Goal: Task Accomplishment & Management: Complete application form

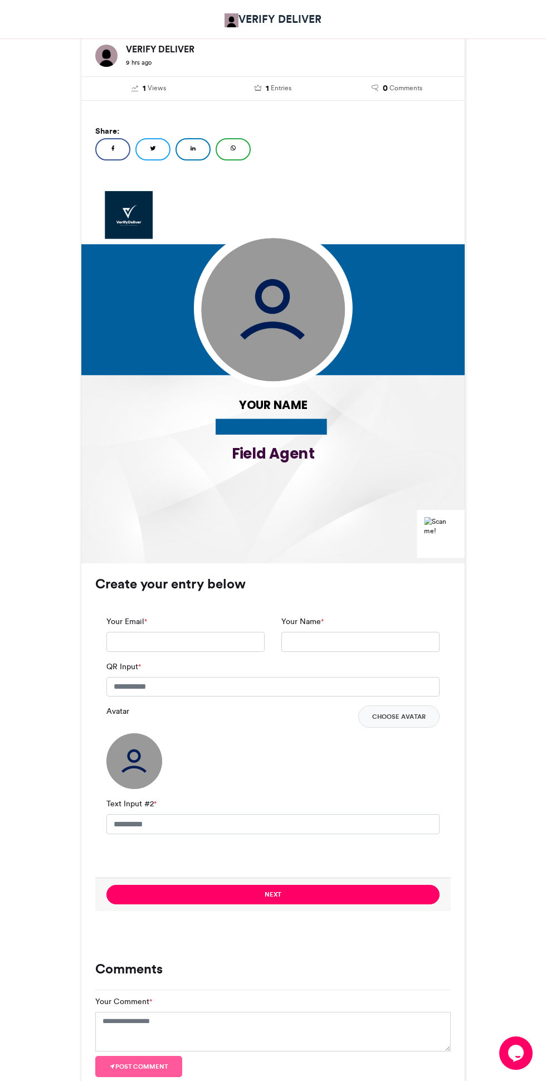
scroll to position [232, 0]
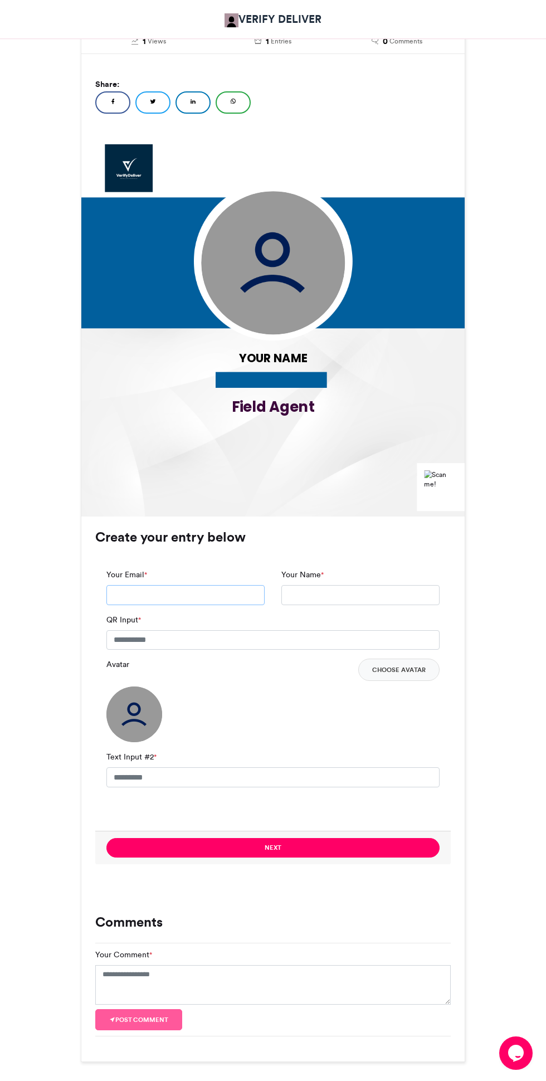
click at [234, 594] on input "Your Email *" at bounding box center [185, 595] width 158 height 20
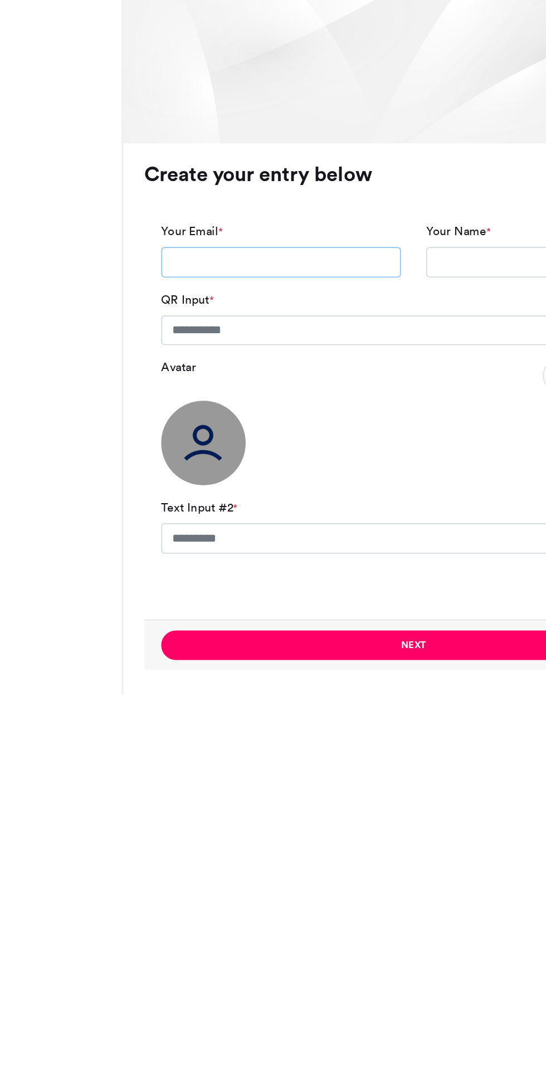
scroll to position [32, 0]
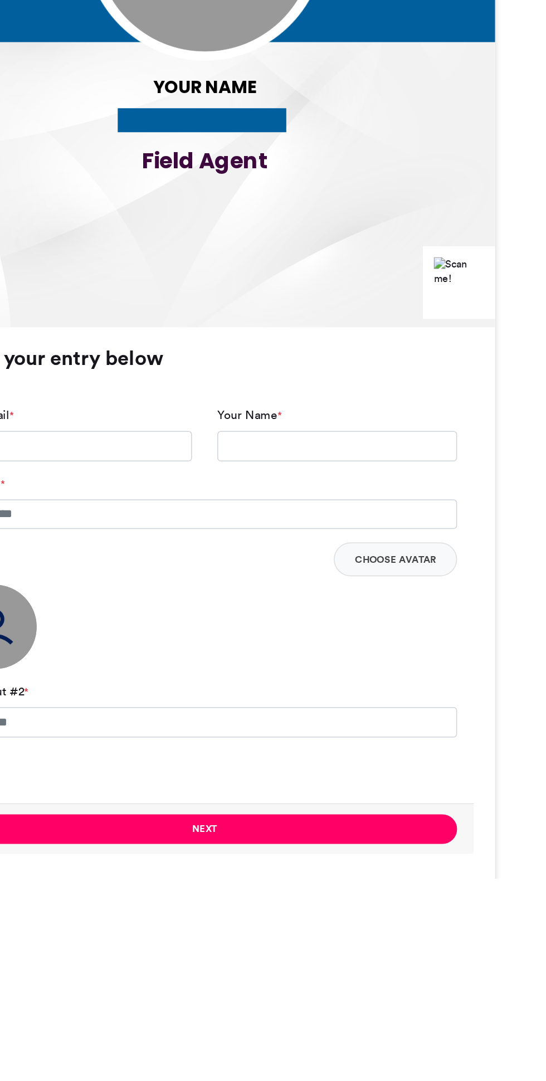
click at [426, 682] on img at bounding box center [440, 680] width 33 height 19
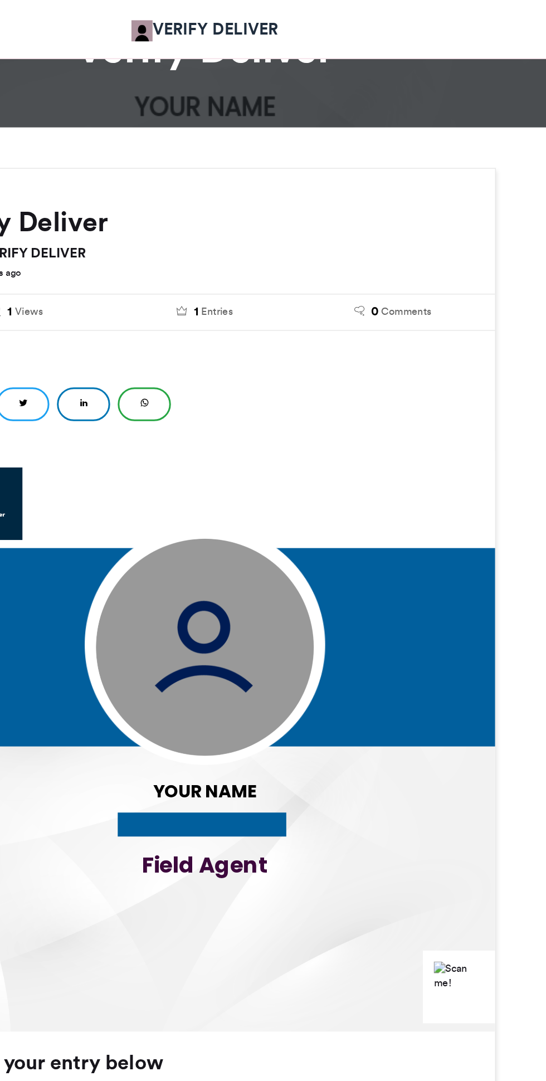
scroll to position [0, 0]
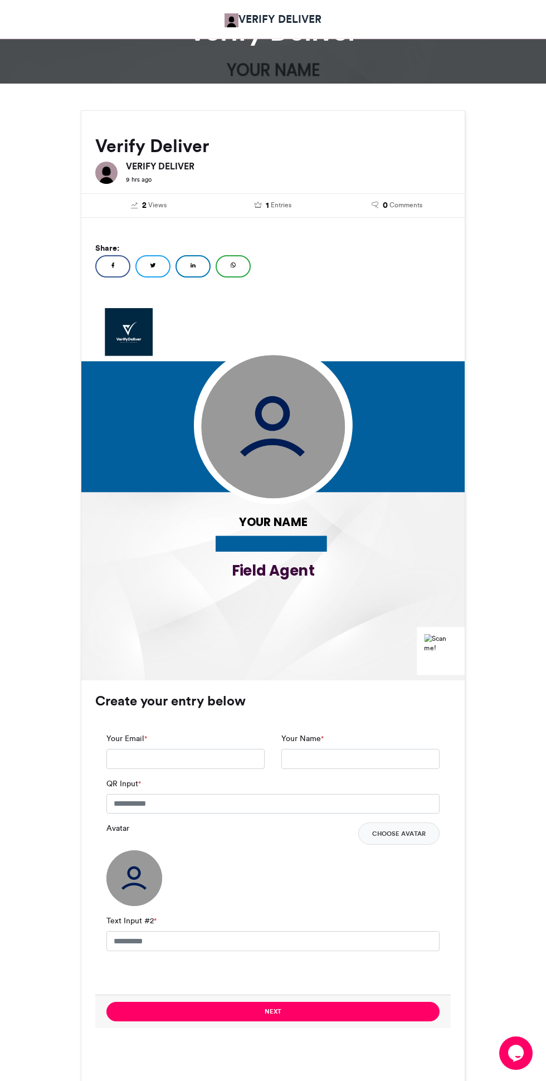
scroll to position [89, 0]
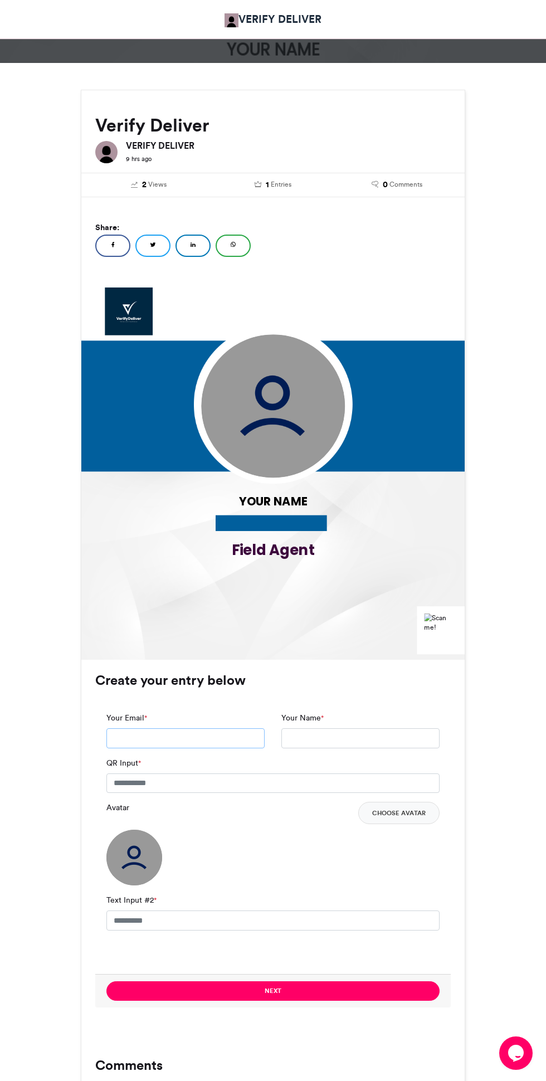
click at [245, 736] on input "Your Email *" at bounding box center [185, 739] width 158 height 20
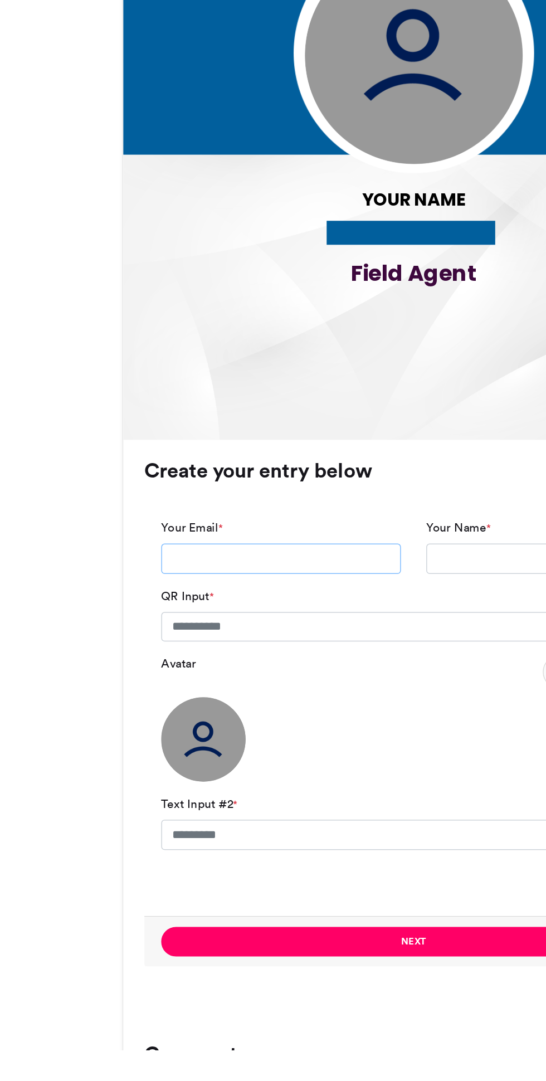
type input "**********"
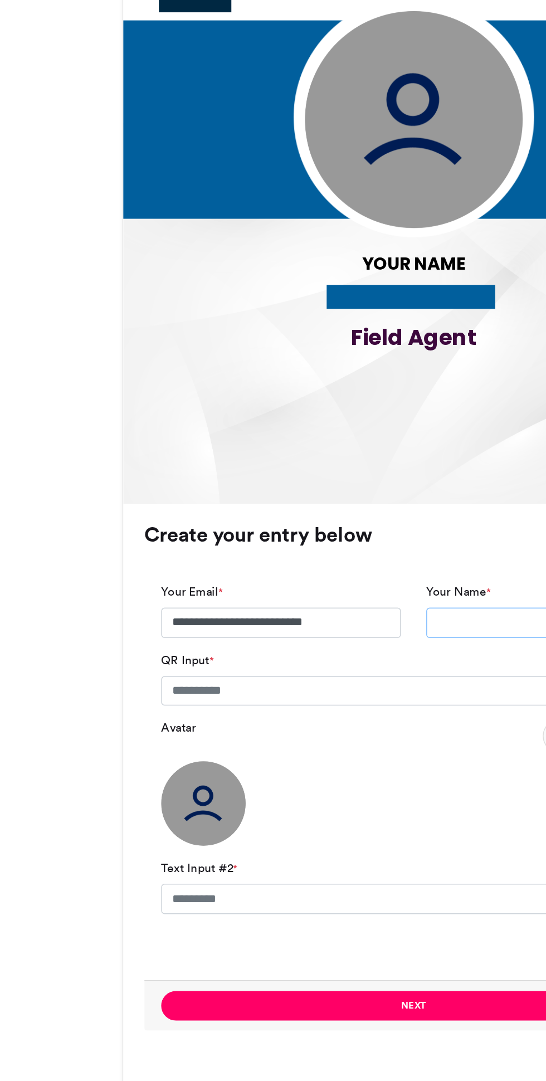
click at [304, 759] on input "Your Name *" at bounding box center [360, 757] width 158 height 20
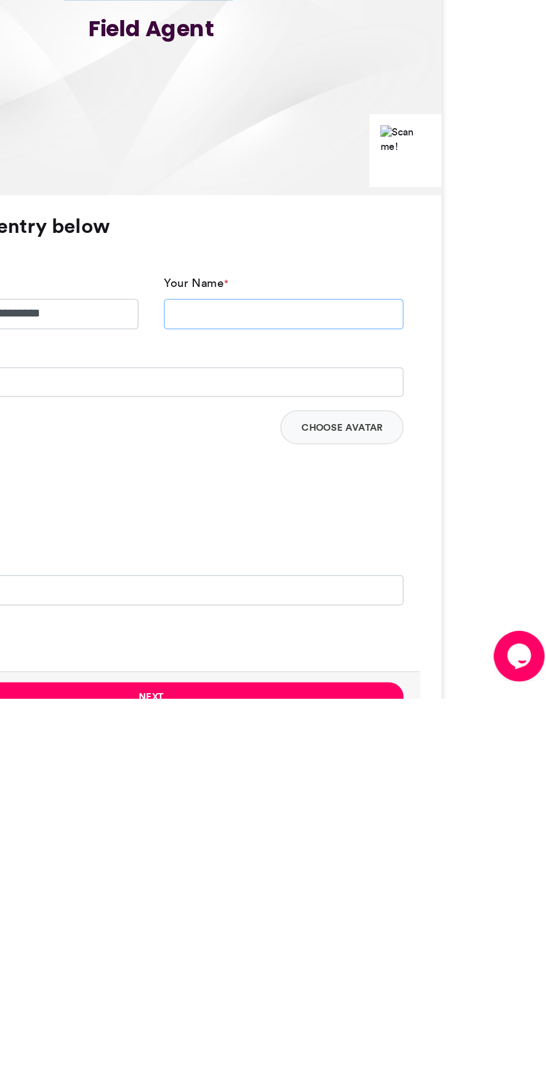
type input "**********"
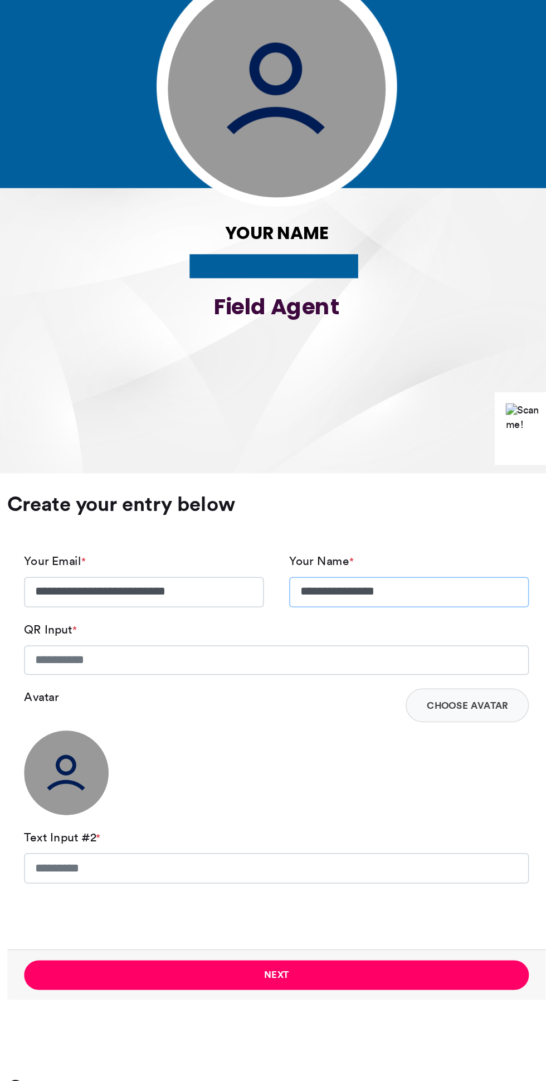
scroll to position [89, 0]
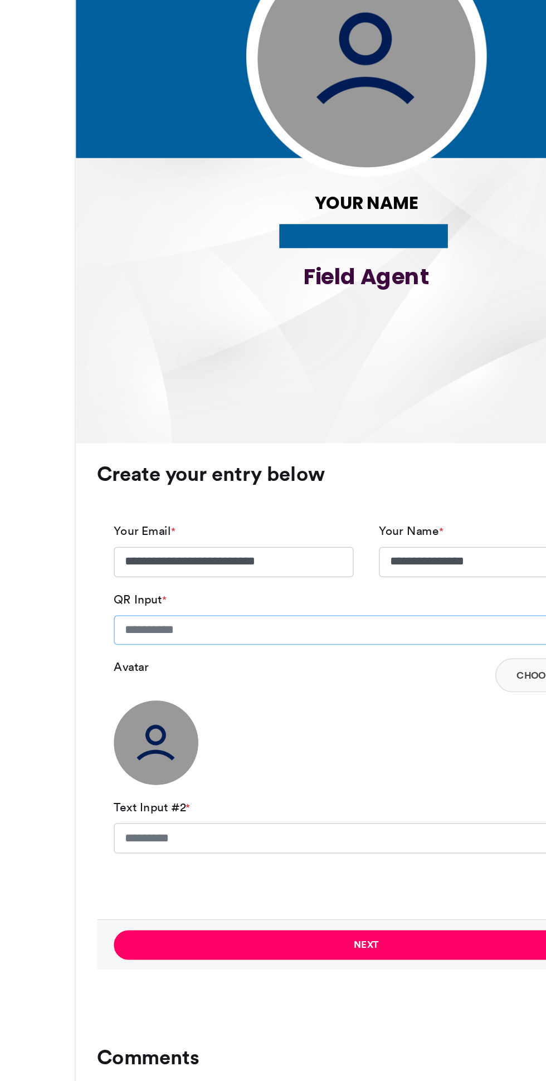
click at [263, 779] on input "QR Input *" at bounding box center [272, 784] width 333 height 20
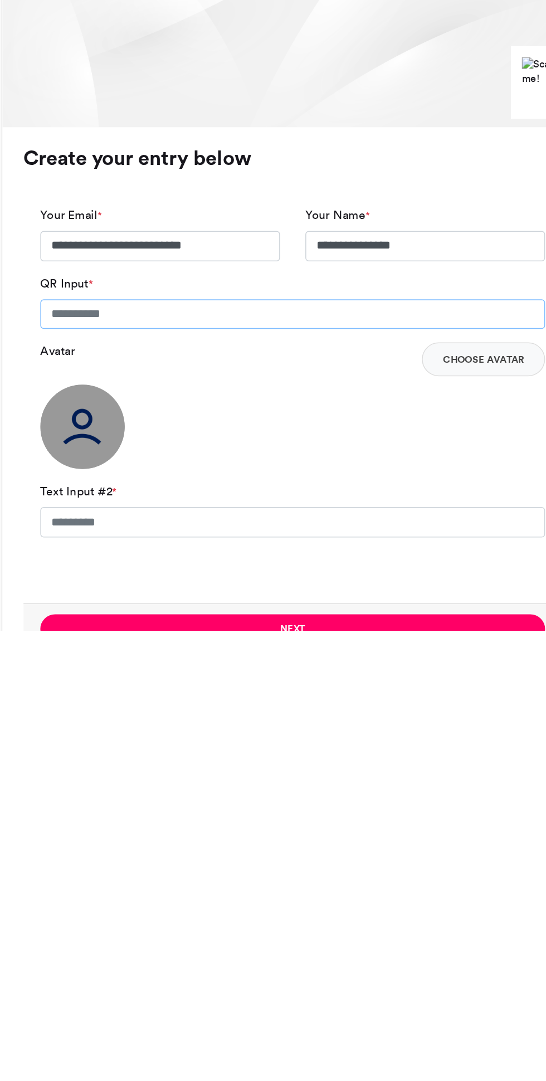
type input "*****"
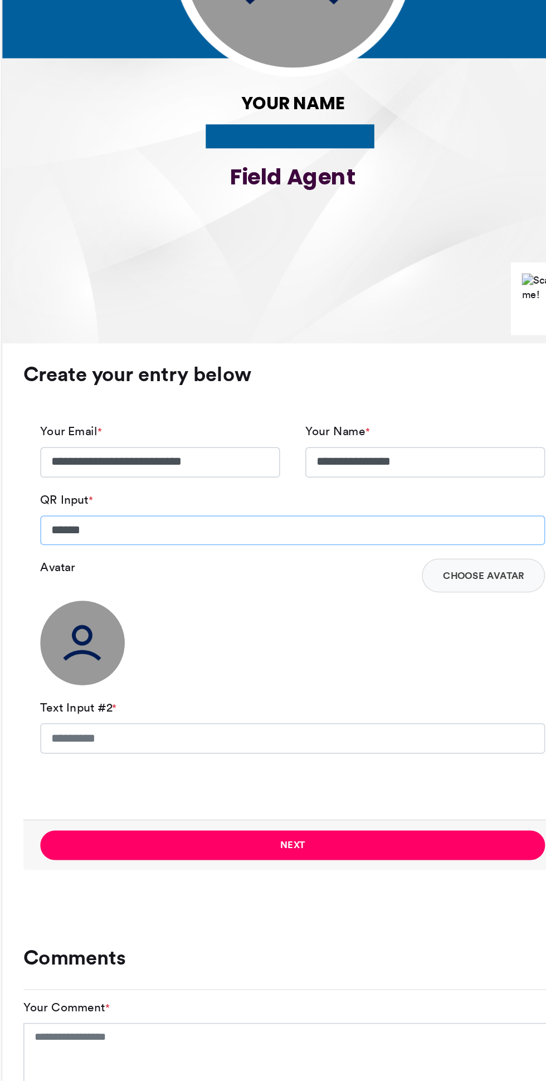
scroll to position [155, 0]
click at [133, 793] on img at bounding box center [134, 792] width 56 height 56
click at [399, 750] on button "Choose Avatar" at bounding box center [398, 747] width 81 height 22
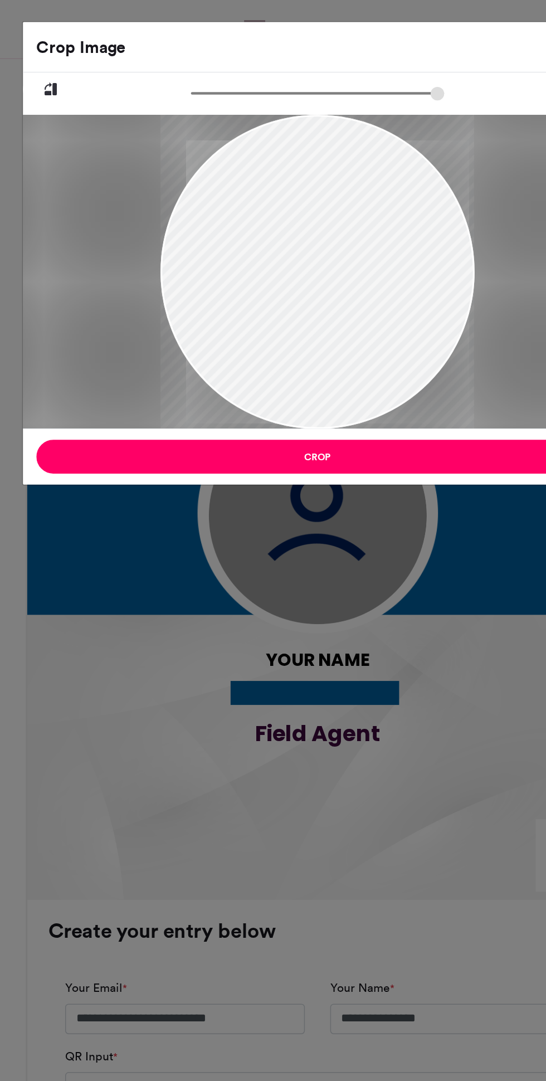
click at [308, 300] on button "Crop" at bounding box center [273, 301] width 371 height 22
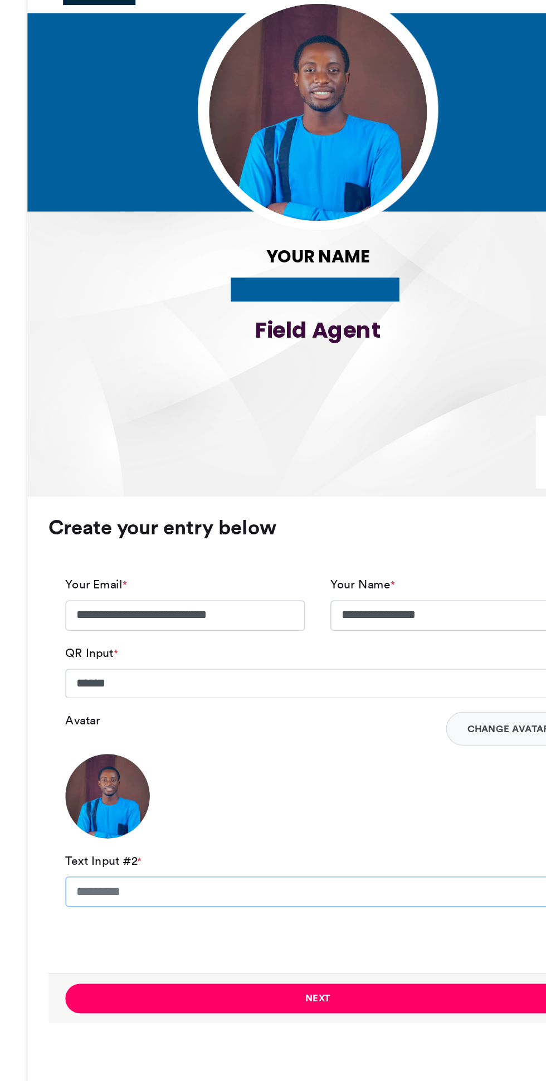
click at [271, 854] on input "Text Input #2 *" at bounding box center [272, 855] width 333 height 20
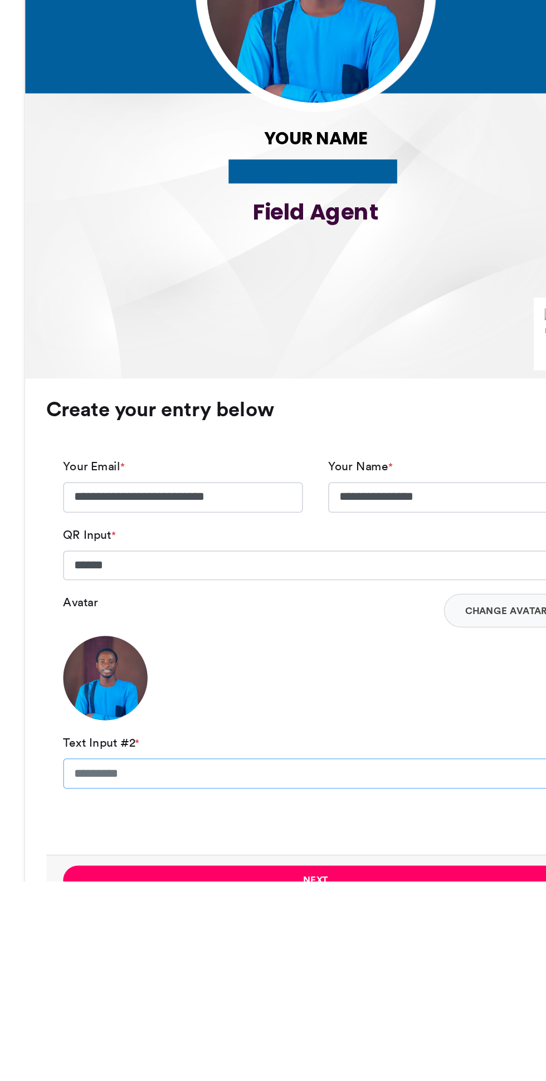
scroll to position [109, 0]
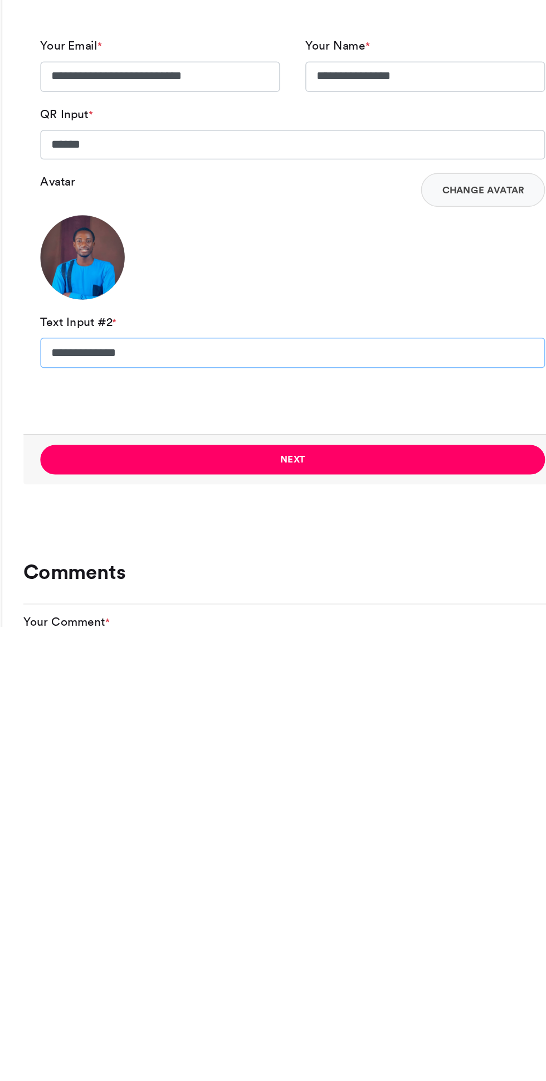
type input "**********"
click at [332, 975] on button "Next" at bounding box center [272, 972] width 333 height 20
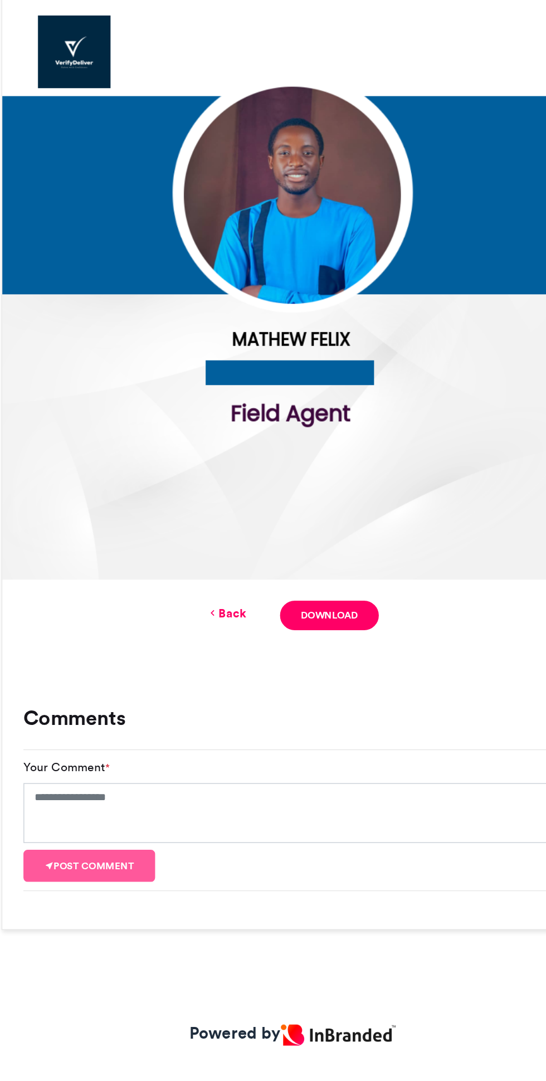
scroll to position [0, 0]
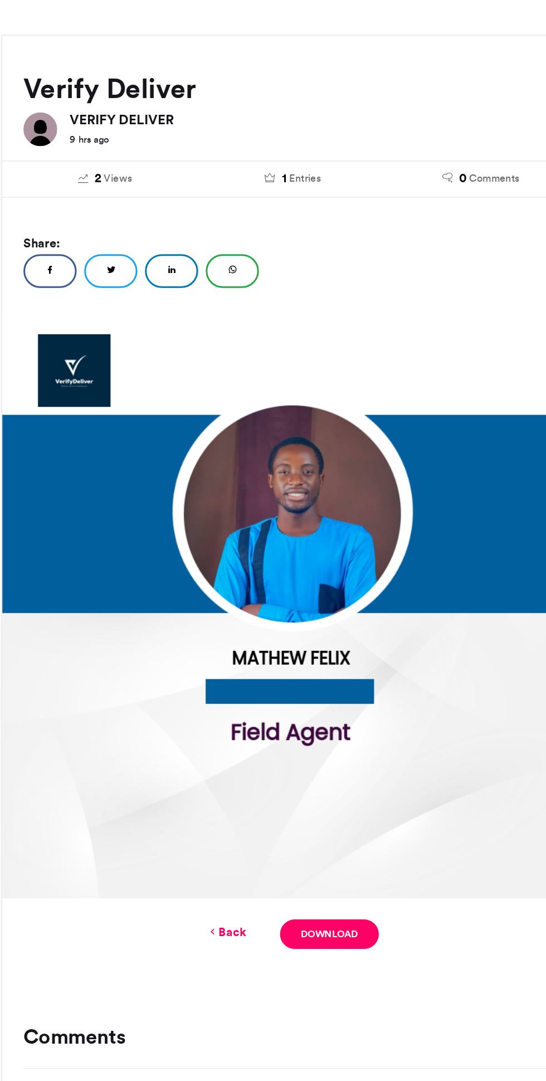
click at [315, 775] on link "Download" at bounding box center [297, 773] width 65 height 20
